Goal: Task Accomplishment & Management: Manage account settings

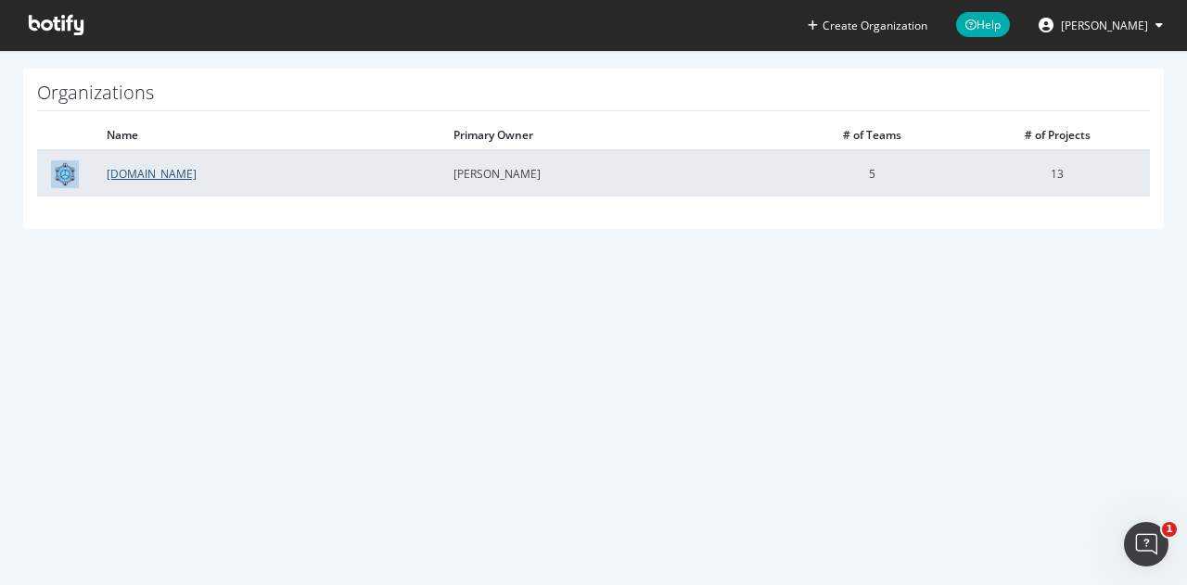
click at [171, 175] on td "[DOMAIN_NAME]" at bounding box center [266, 173] width 347 height 46
click at [161, 175] on link "[DOMAIN_NAME]" at bounding box center [152, 174] width 90 height 16
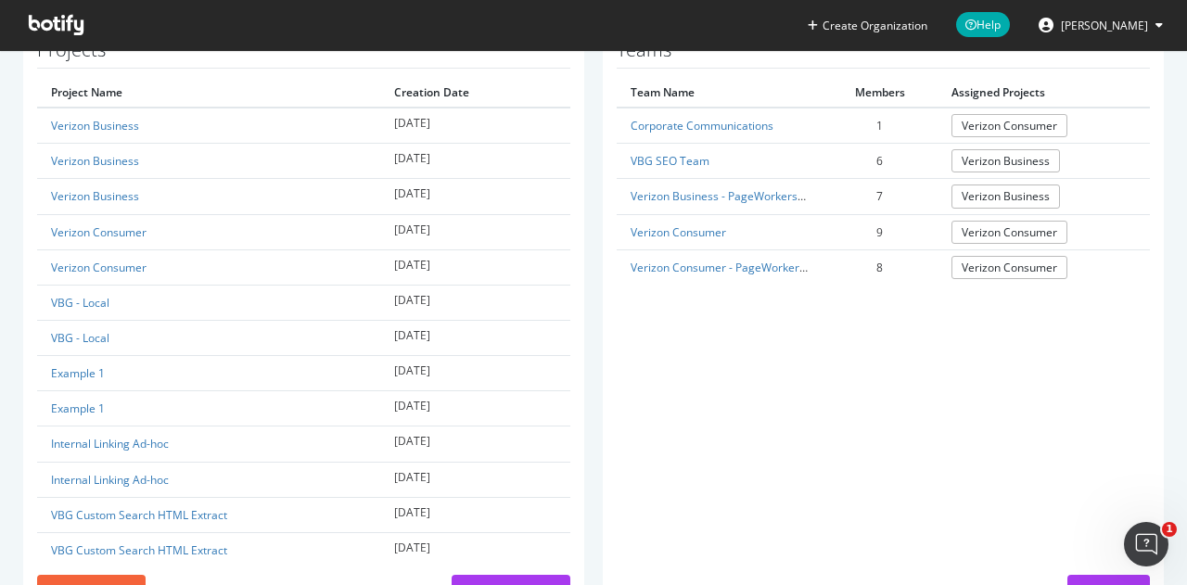
scroll to position [551, 0]
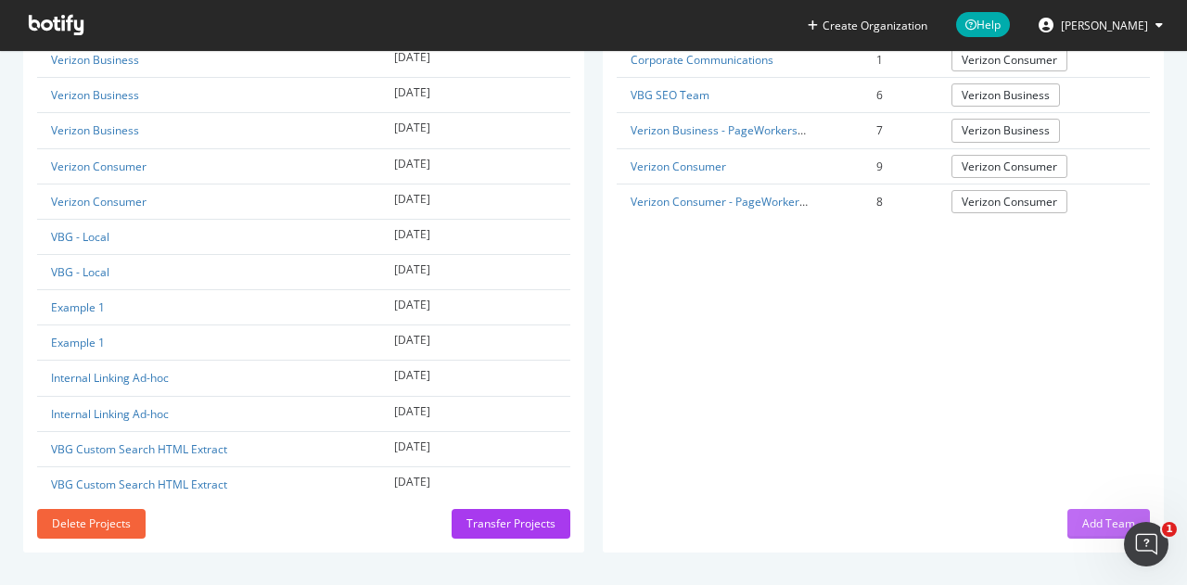
click at [1084, 524] on div "Add Team" at bounding box center [1108, 524] width 53 height 16
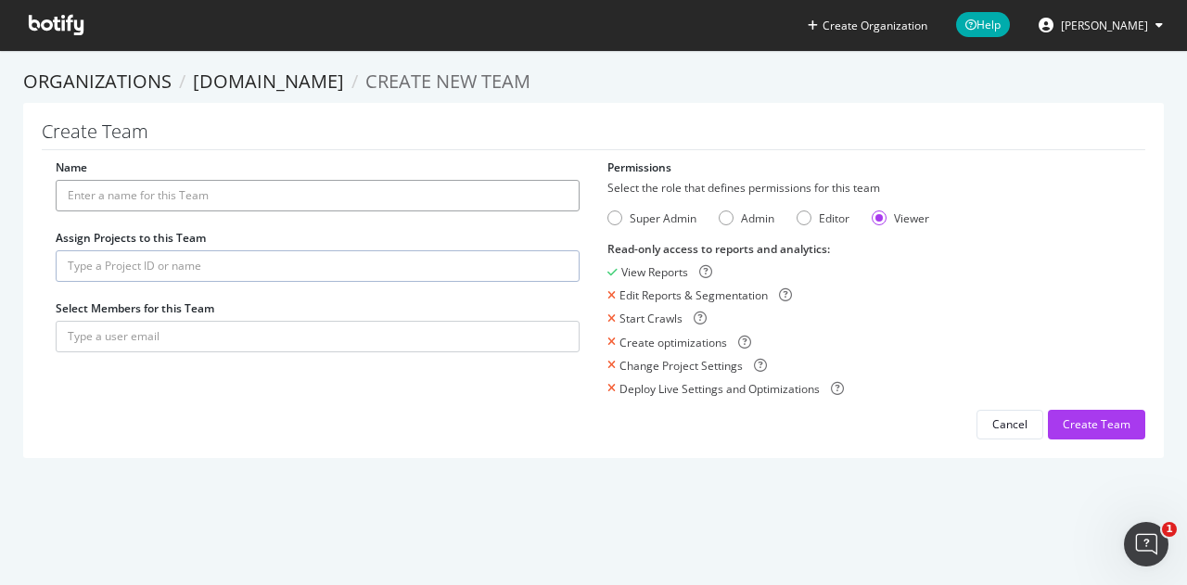
click at [267, 199] on input "Name" at bounding box center [318, 196] width 524 height 32
type input "AI Science & Tech Team"
click at [217, 262] on input "text" at bounding box center [318, 266] width 524 height 32
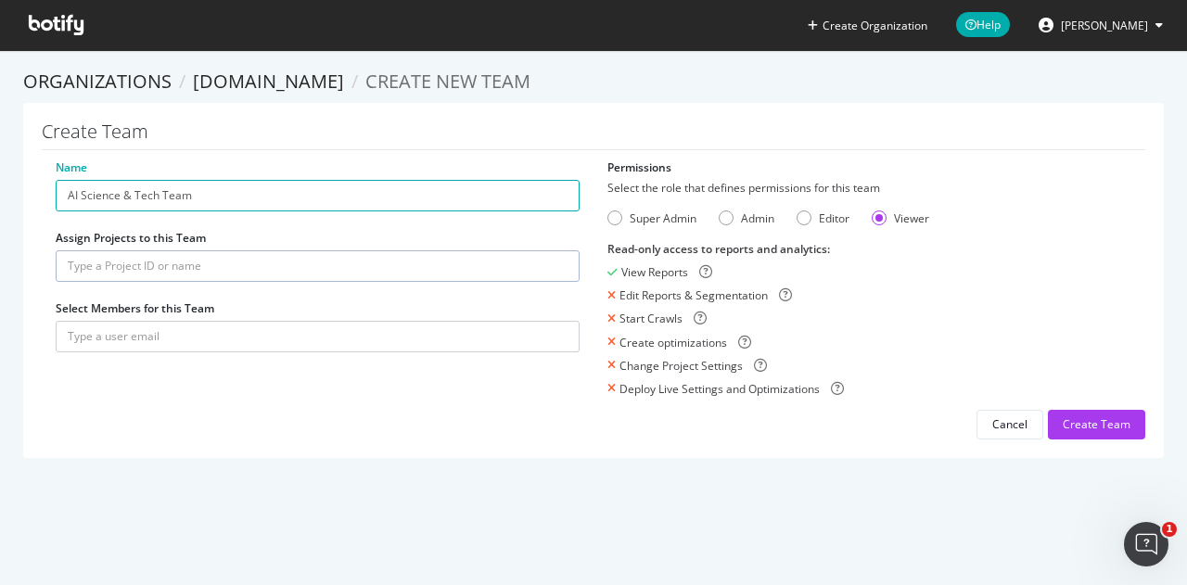
click at [183, 239] on label "Assign Projects to this Team" at bounding box center [131, 238] width 150 height 16
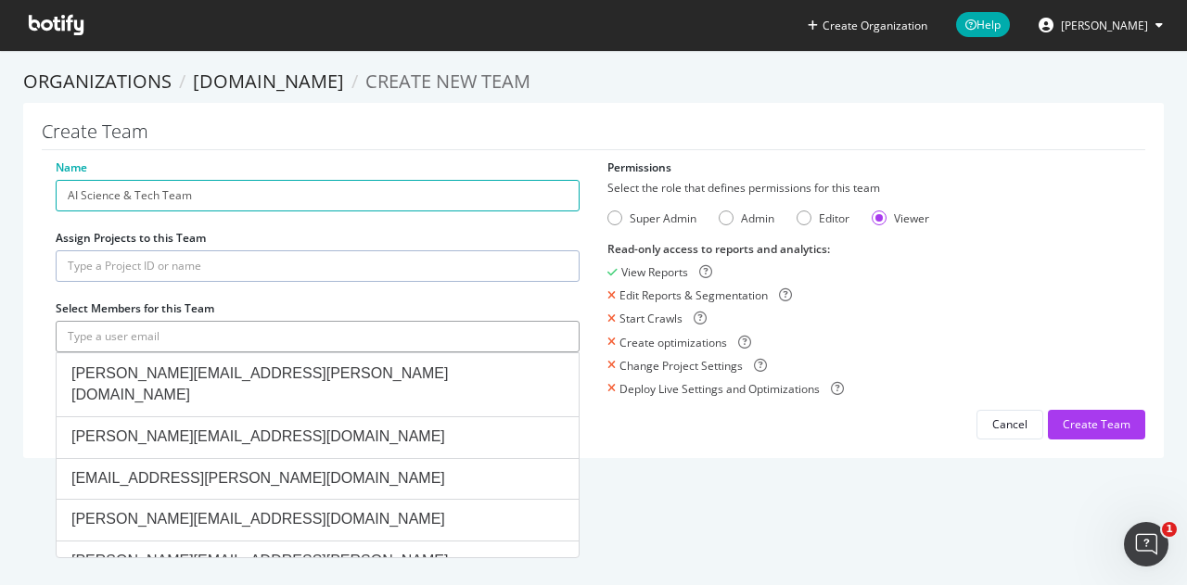
click at [169, 330] on input "text" at bounding box center [318, 337] width 524 height 32
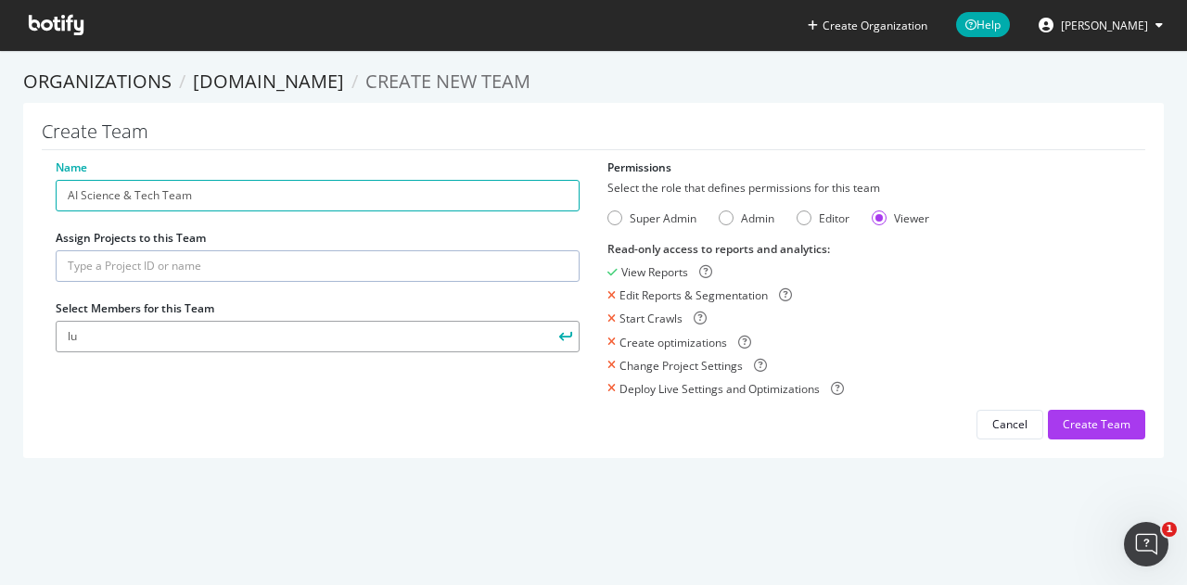
type input "l"
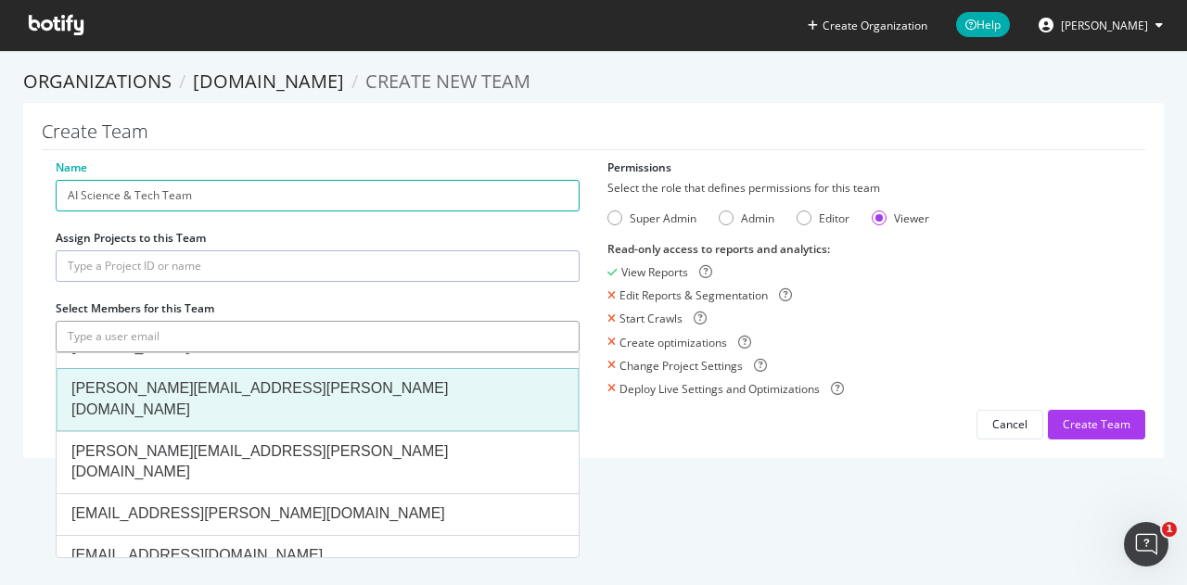
scroll to position [410, 0]
